Goal: Task Accomplishment & Management: Complete application form

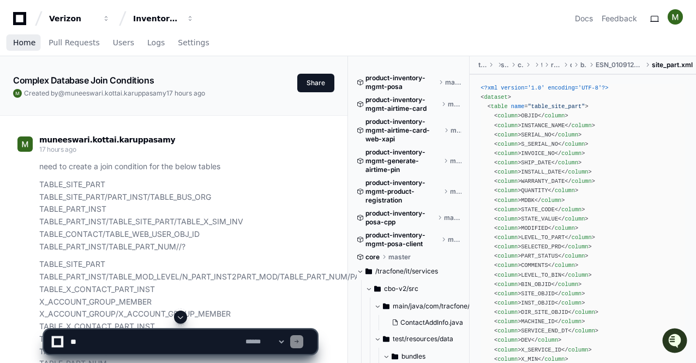
click at [33, 45] on span "Home" at bounding box center [24, 42] width 22 height 7
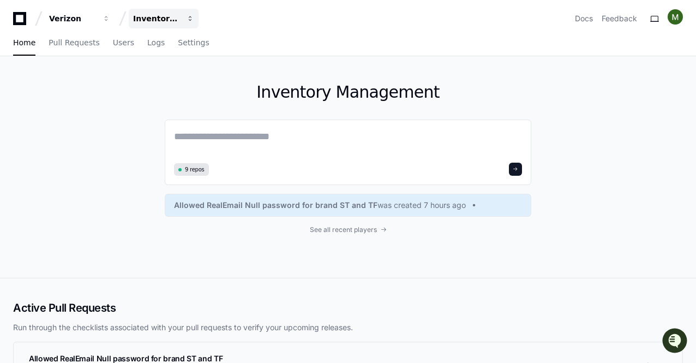
click at [189, 22] on span "button" at bounding box center [191, 19] width 8 height 8
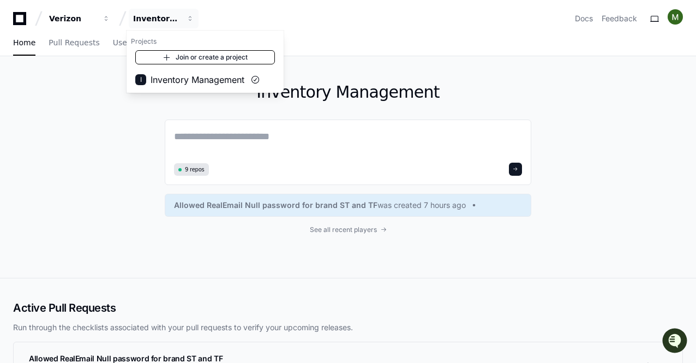
click at [189, 57] on link "Join or create a project" at bounding box center [205, 57] width 140 height 14
